Goal: Find specific page/section: Find specific page/section

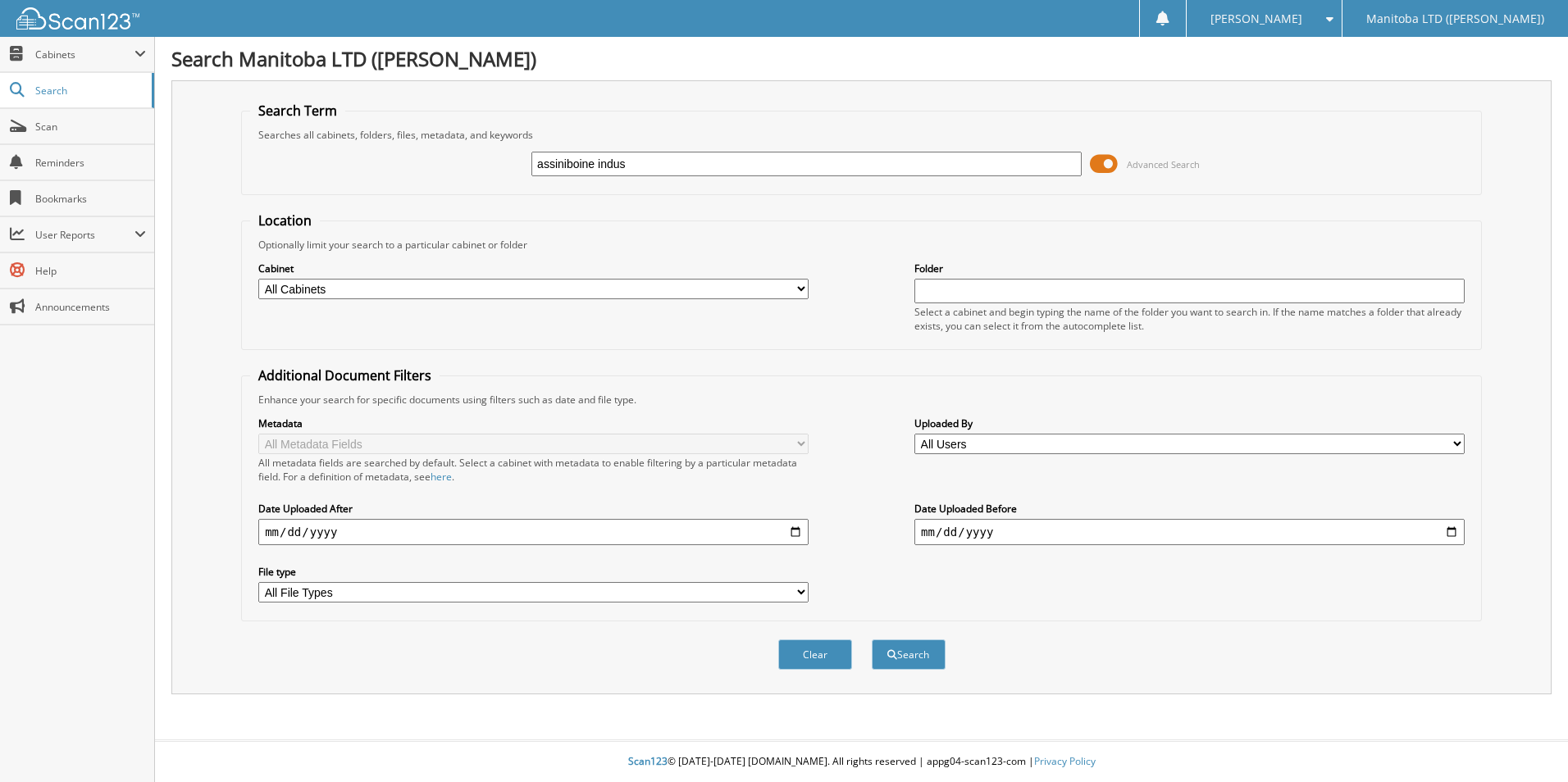
type input "assiniboine indus"
click at [872, 639] on button "Search" at bounding box center [909, 654] width 74 height 30
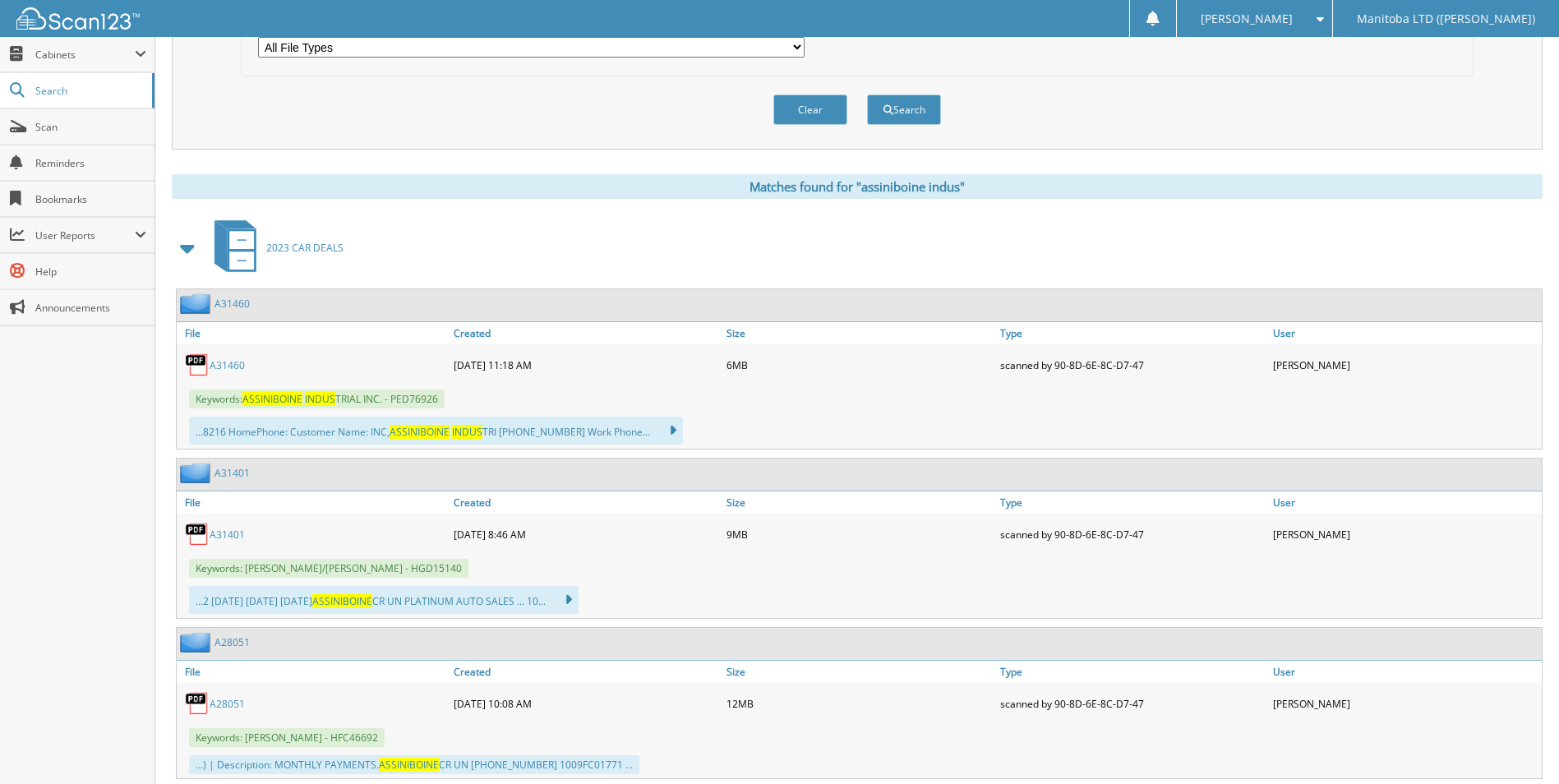
scroll to position [575, 0]
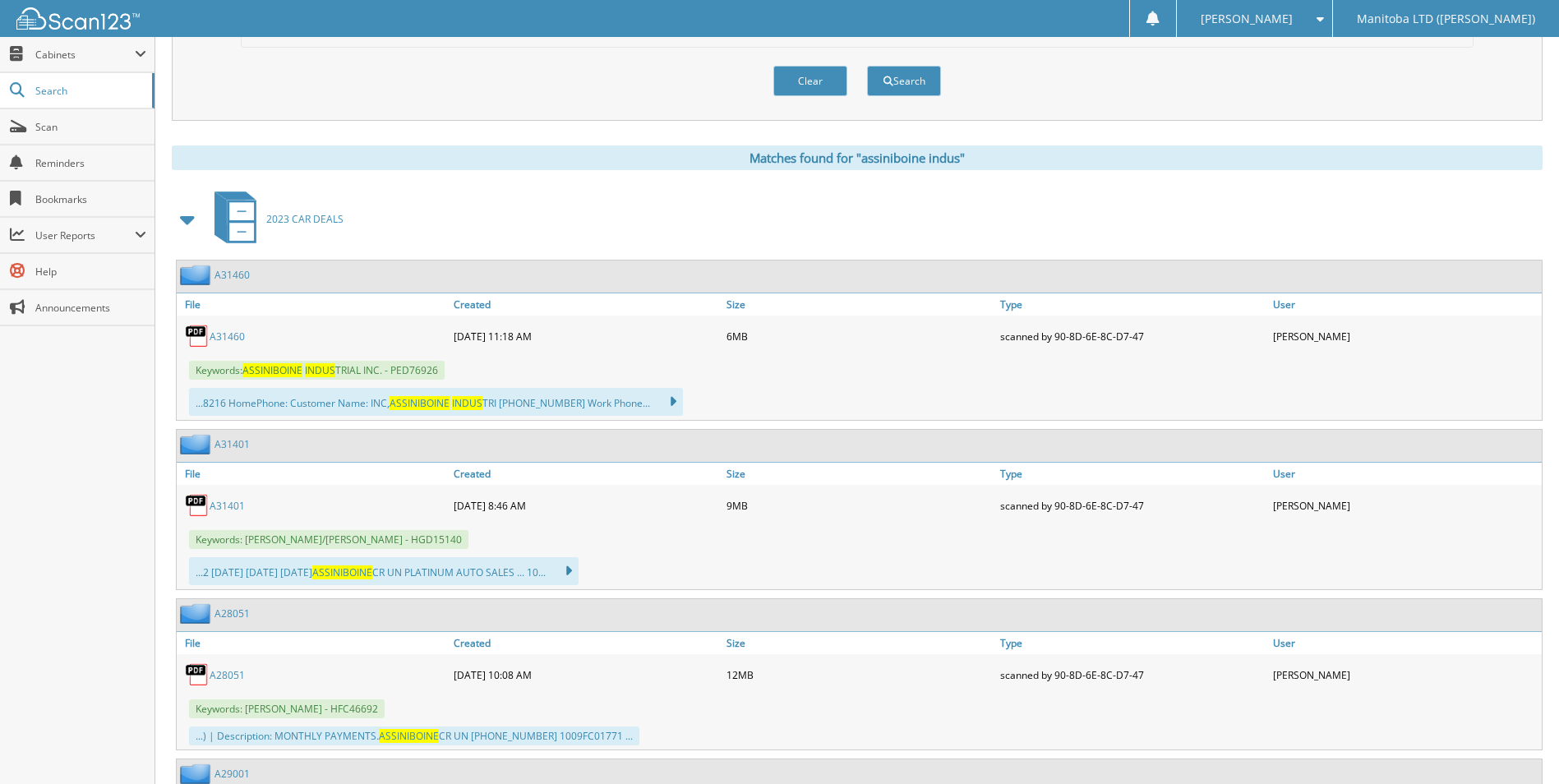
click at [225, 336] on link "A31460" at bounding box center [227, 337] width 35 height 14
click at [453, 201] on div "2023 CAR DEALS" at bounding box center [857, 218] width 1371 height 65
click at [293, 370] on span "ASSINIBOINE" at bounding box center [272, 370] width 60 height 14
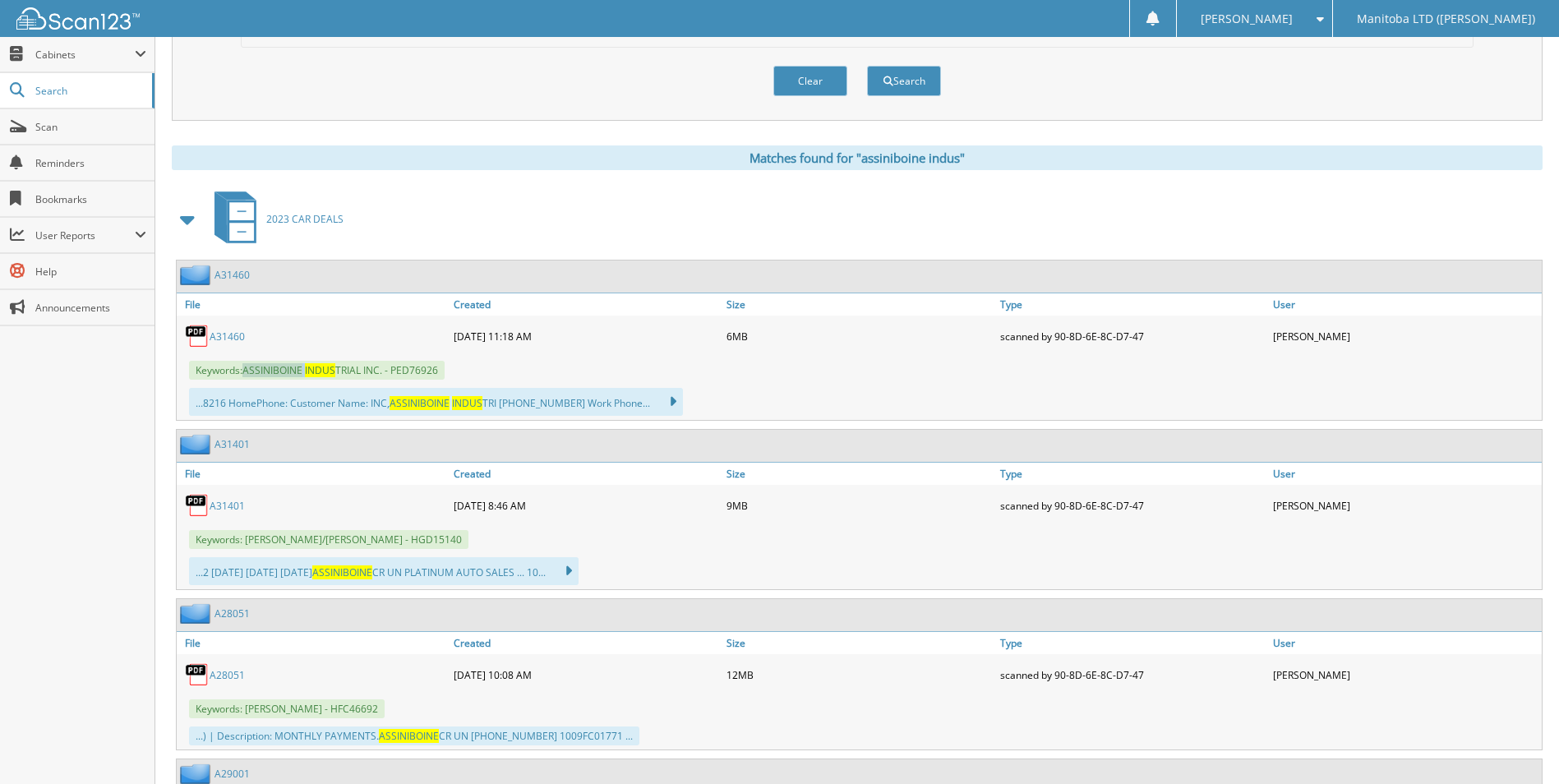
drag, startPoint x: 293, startPoint y: 370, endPoint x: 233, endPoint y: 336, distance: 69.0
click at [233, 336] on link "A31460" at bounding box center [227, 337] width 35 height 14
click at [213, 500] on link "A31401" at bounding box center [227, 506] width 35 height 14
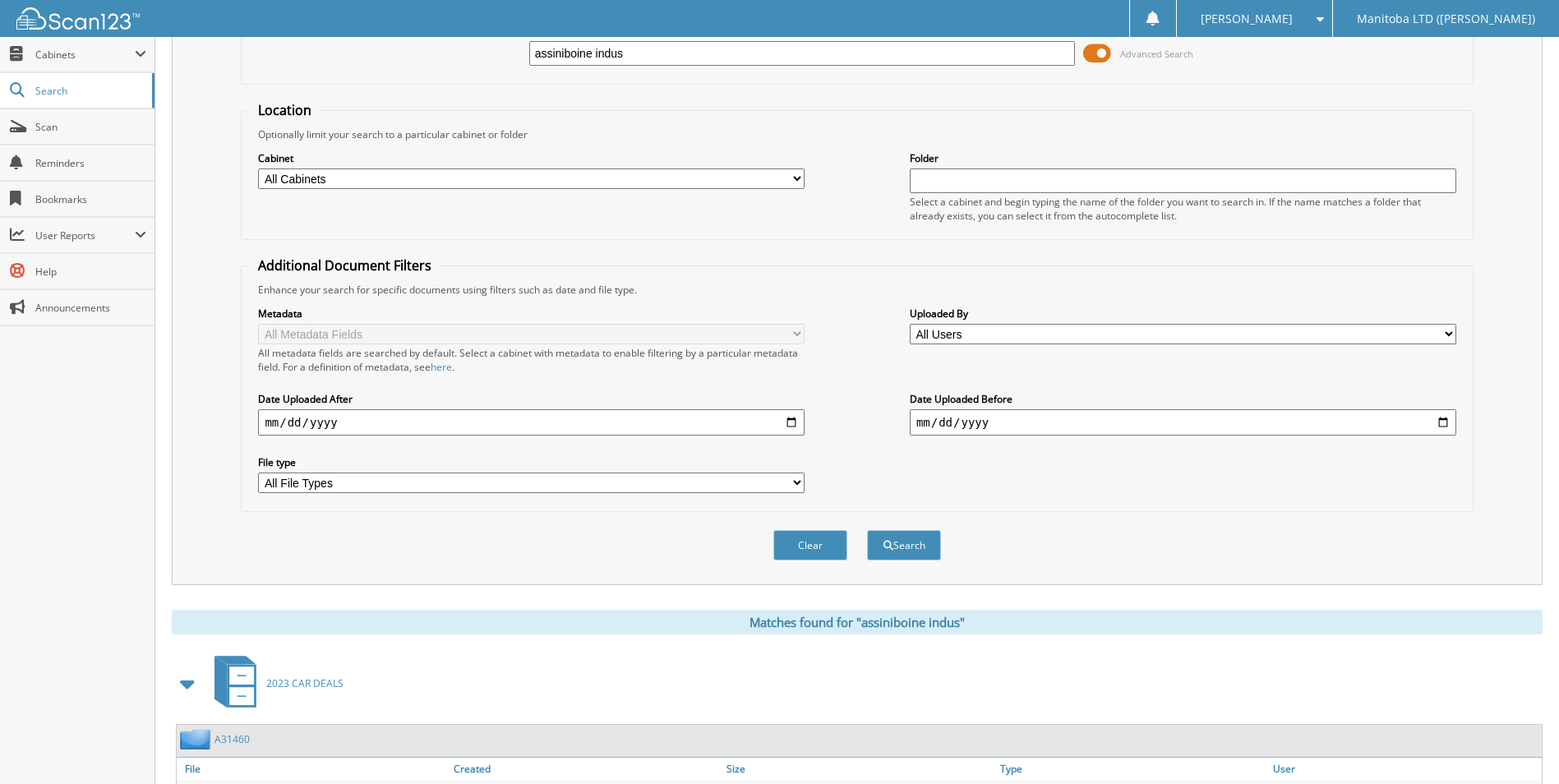
scroll to position [0, 0]
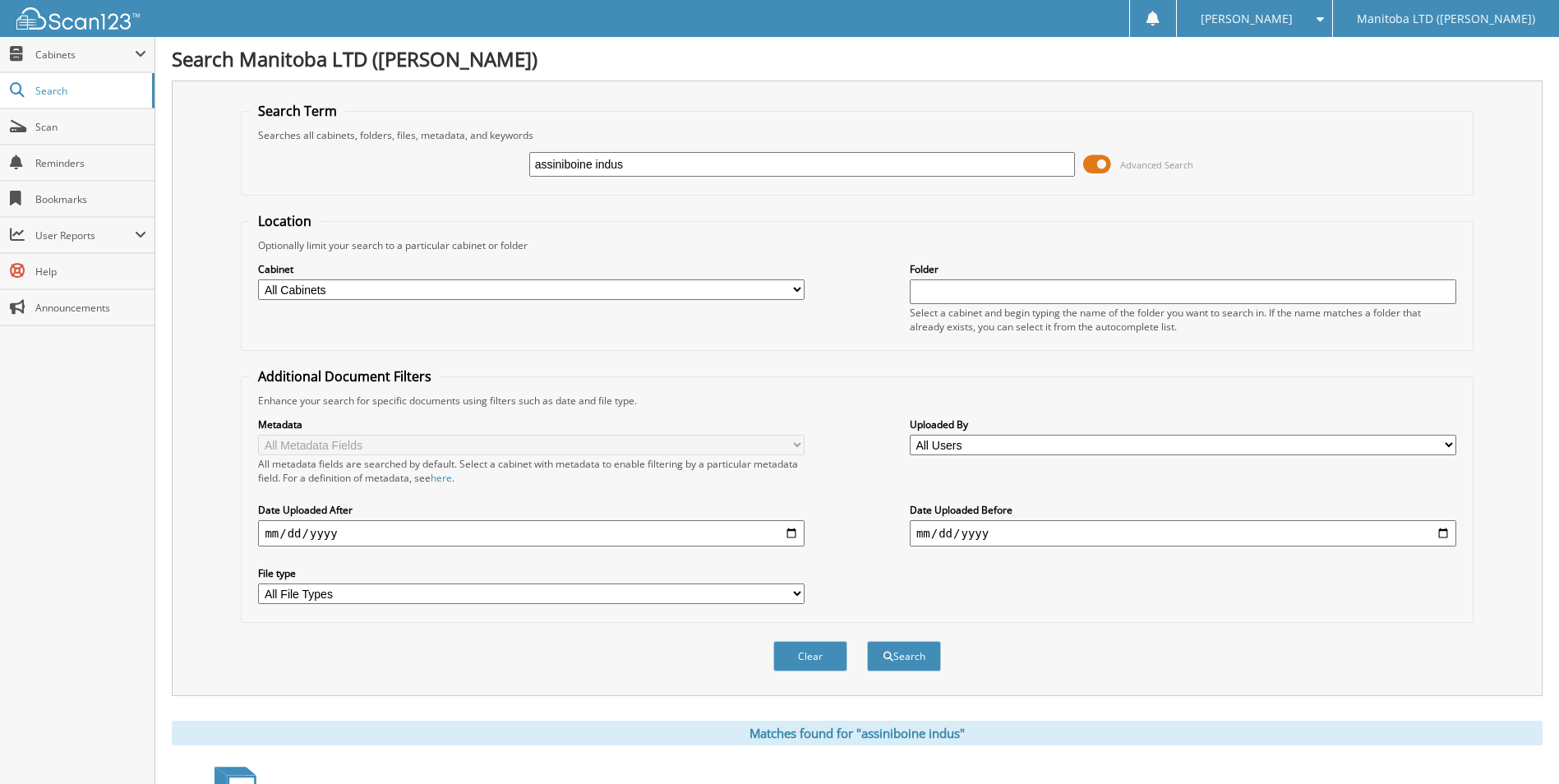
click at [793, 291] on select "All Cabinets 2016 DEALS 2017 ACCOUNTS PAYABLE 2018 ACCOUNTS PAYABLE 2019 ACCOUN…" at bounding box center [531, 290] width 547 height 21
select select "51364"
click at [258, 280] on select "All Cabinets 2016 DEALS 2017 ACCOUNTS PAYABLE 2018 ACCOUNTS PAYABLE 2019 ACCOUN…" at bounding box center [531, 290] width 547 height 21
click at [665, 160] on input "assiniboine indus" at bounding box center [802, 164] width 547 height 25
click at [917, 671] on button "Search" at bounding box center [904, 655] width 74 height 30
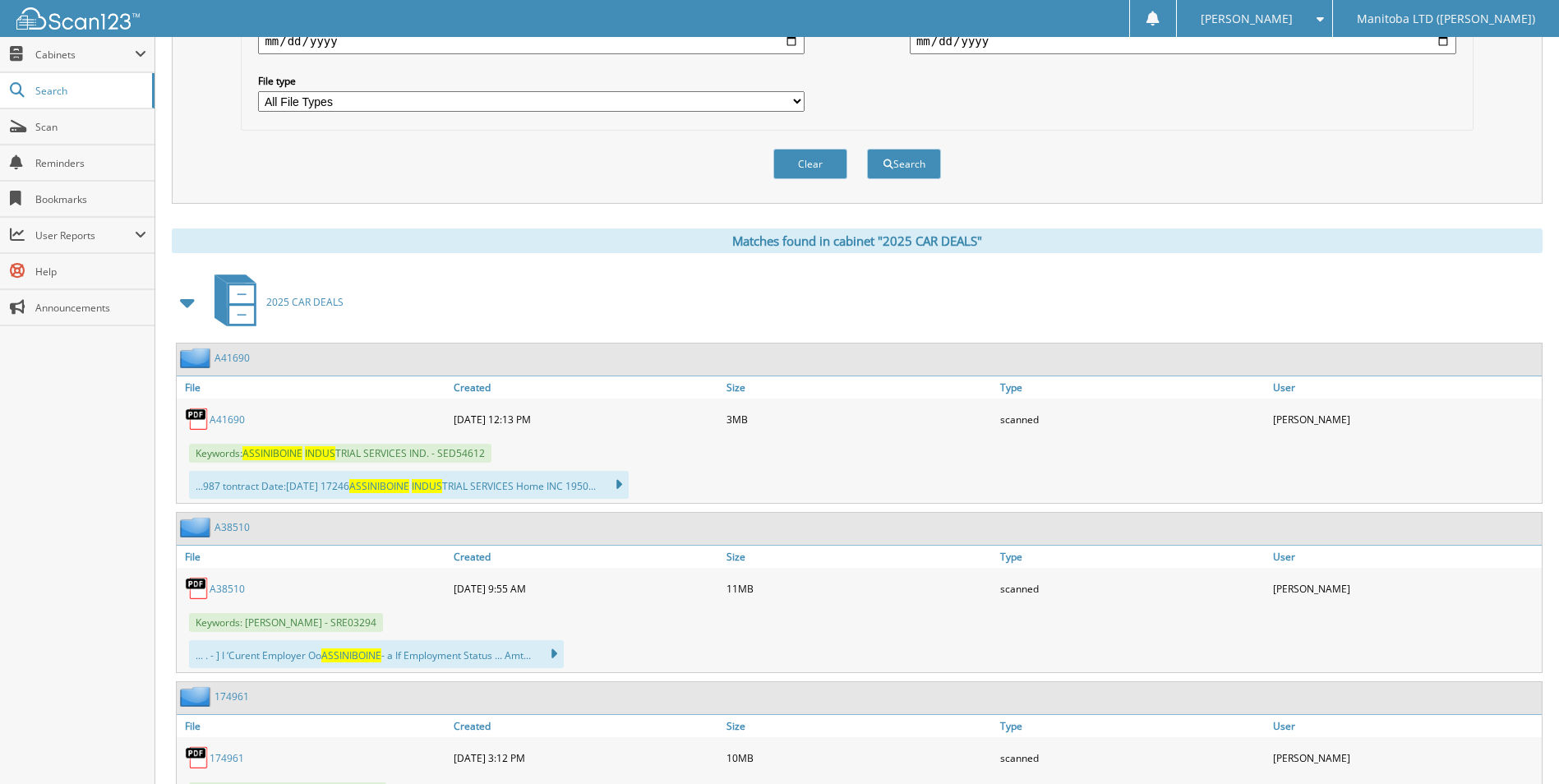
scroll to position [493, 0]
click at [230, 416] on link "A41690" at bounding box center [227, 419] width 35 height 14
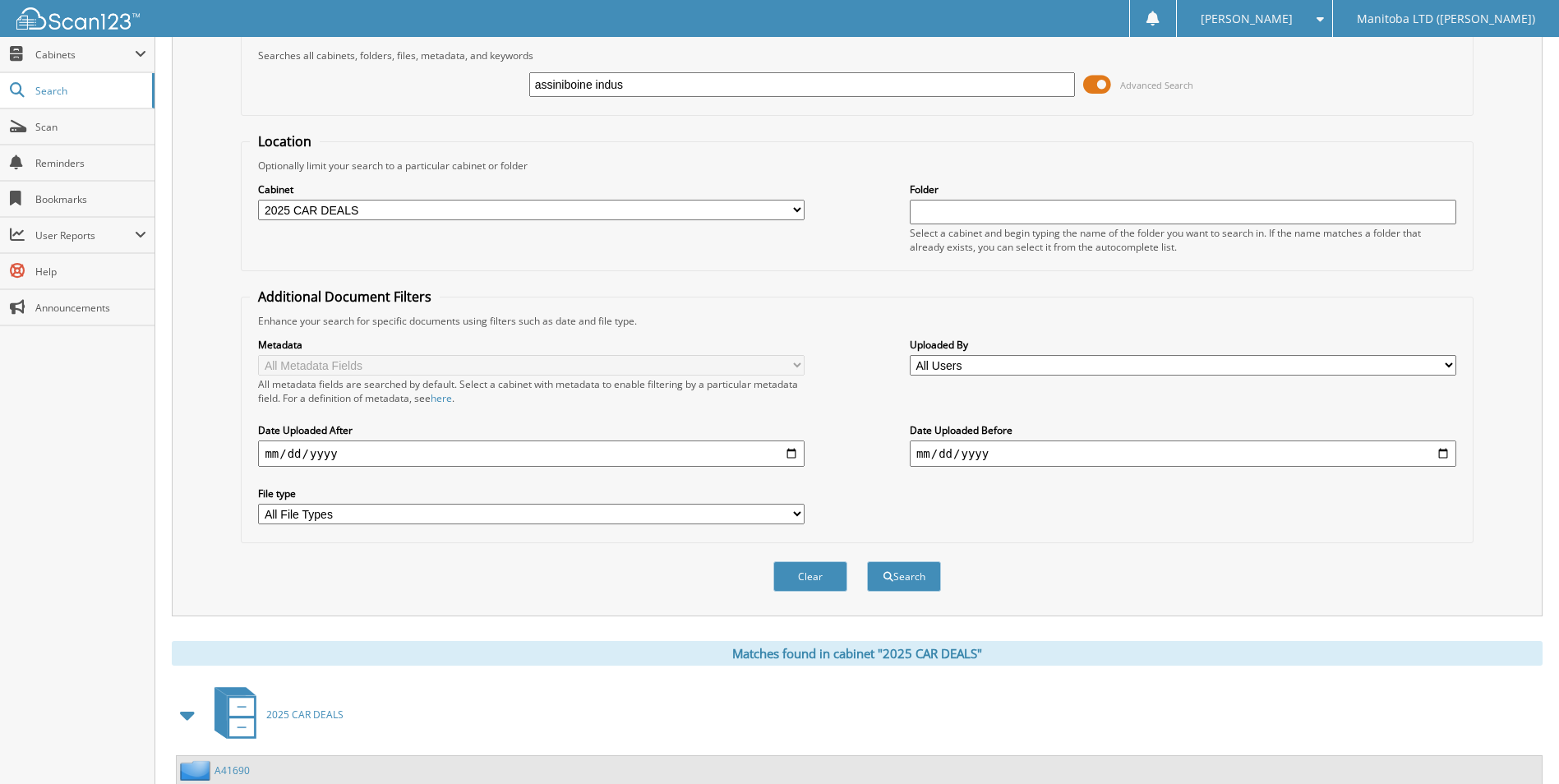
scroll to position [0, 0]
